Goal: Find specific page/section: Find specific page/section

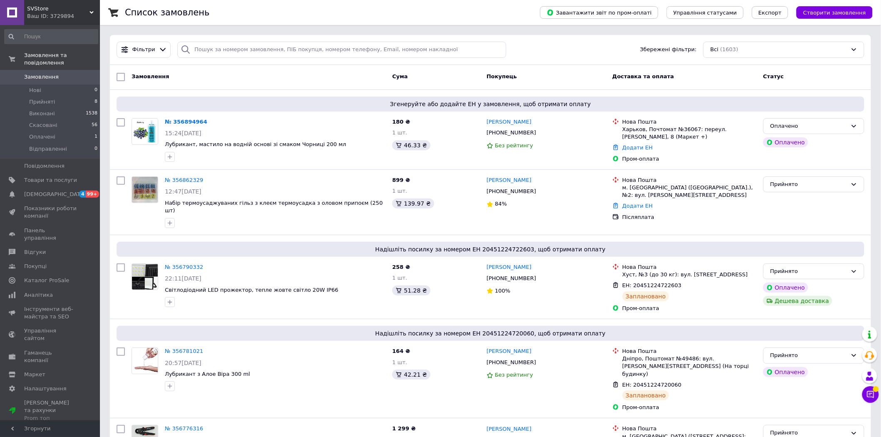
click at [72, 19] on div "Ваш ID: 3729894" at bounding box center [63, 15] width 73 height 7
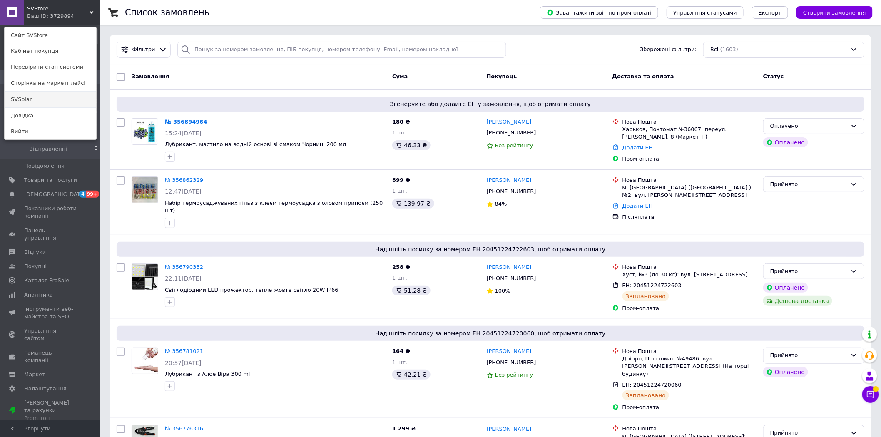
click at [36, 102] on link "SVSolar" at bounding box center [51, 100] width 92 height 16
